Goal: Obtain resource: Download file/media

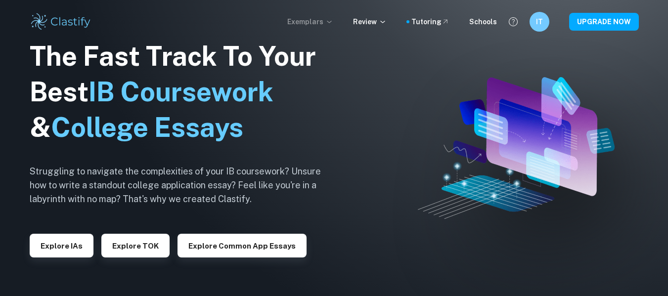
click at [328, 23] on p "Exemplars" at bounding box center [310, 21] width 46 height 11
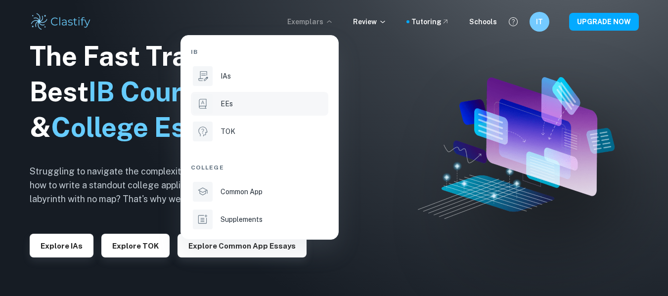
click at [242, 109] on div "EEs" at bounding box center [273, 103] width 106 height 11
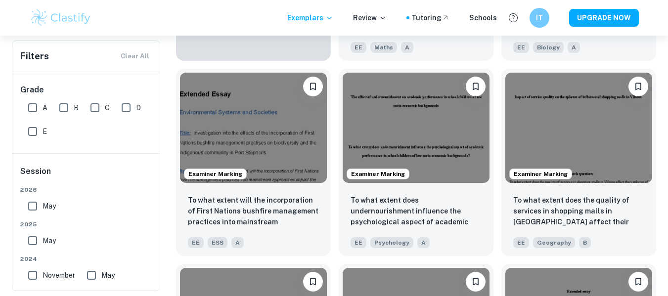
scroll to position [783, 0]
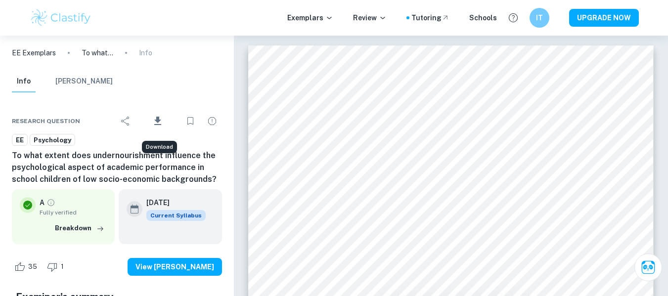
click at [158, 122] on icon "Download" at bounding box center [157, 121] width 7 height 8
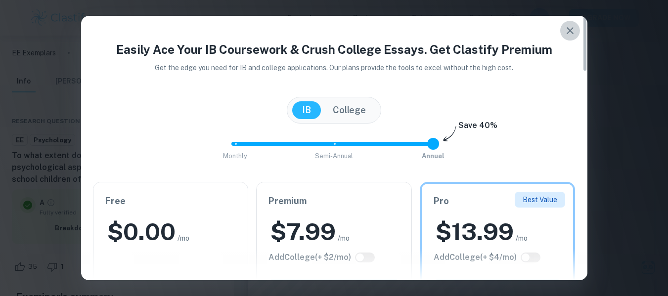
click at [570, 30] on icon "button" at bounding box center [570, 30] width 7 height 7
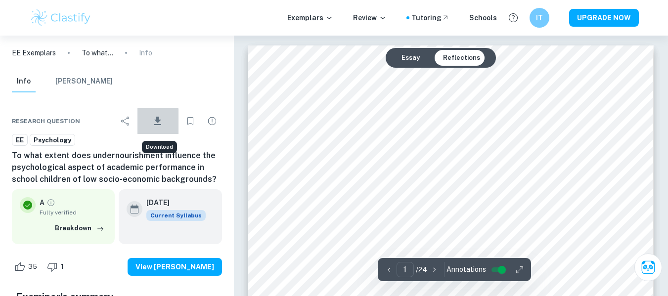
click at [156, 127] on span "Download" at bounding box center [157, 130] width 29 height 7
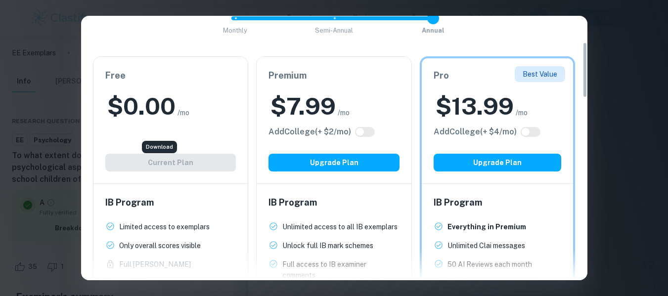
scroll to position [124, 0]
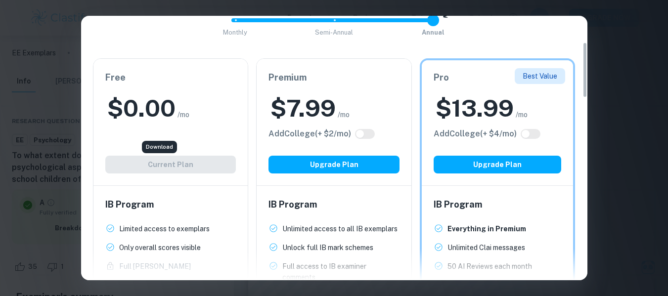
drag, startPoint x: 585, startPoint y: 53, endPoint x: 597, endPoint y: 79, distance: 29.0
click at [597, 79] on div "Easily Ace Your IB Coursework & Crush College Essays. Get Clastify Premium Get …" at bounding box center [334, 148] width 668 height 296
click at [650, 39] on div "Easily Ace Your IB Coursework & Crush College Essays. Get Clastify Premium Get …" at bounding box center [334, 148] width 668 height 296
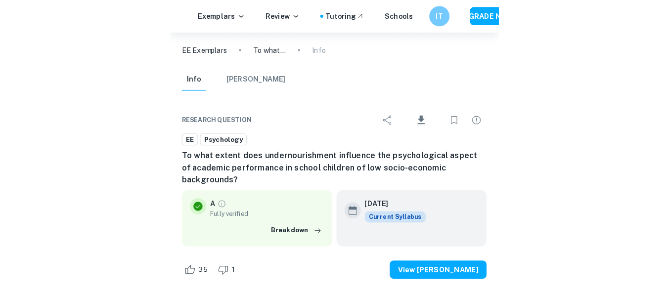
scroll to position [12250, 0]
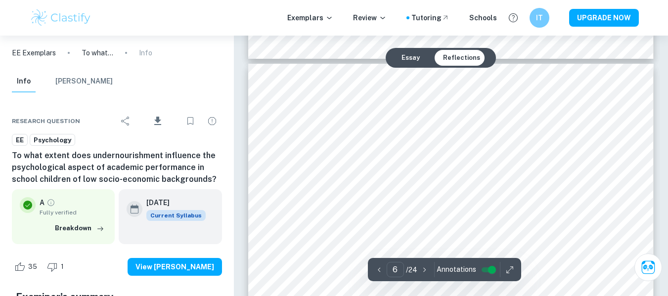
type input "5"
